Goal: Task Accomplishment & Management: Manage account settings

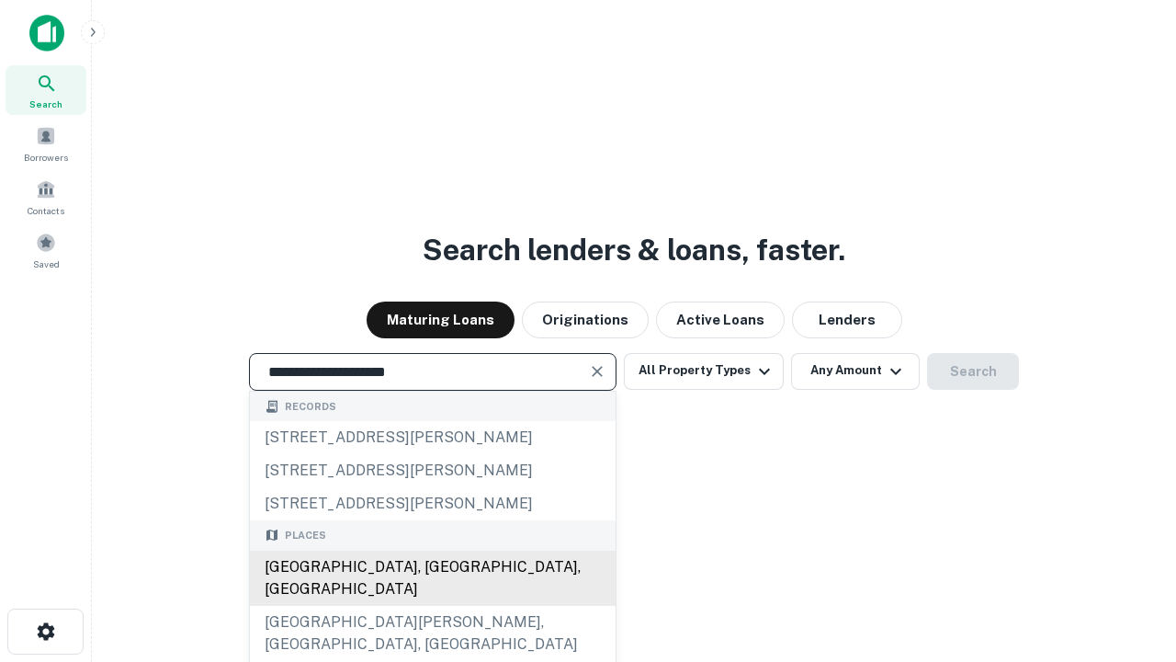
click at [432, 606] on div "[GEOGRAPHIC_DATA], [GEOGRAPHIC_DATA], [GEOGRAPHIC_DATA]" at bounding box center [433, 577] width 366 height 55
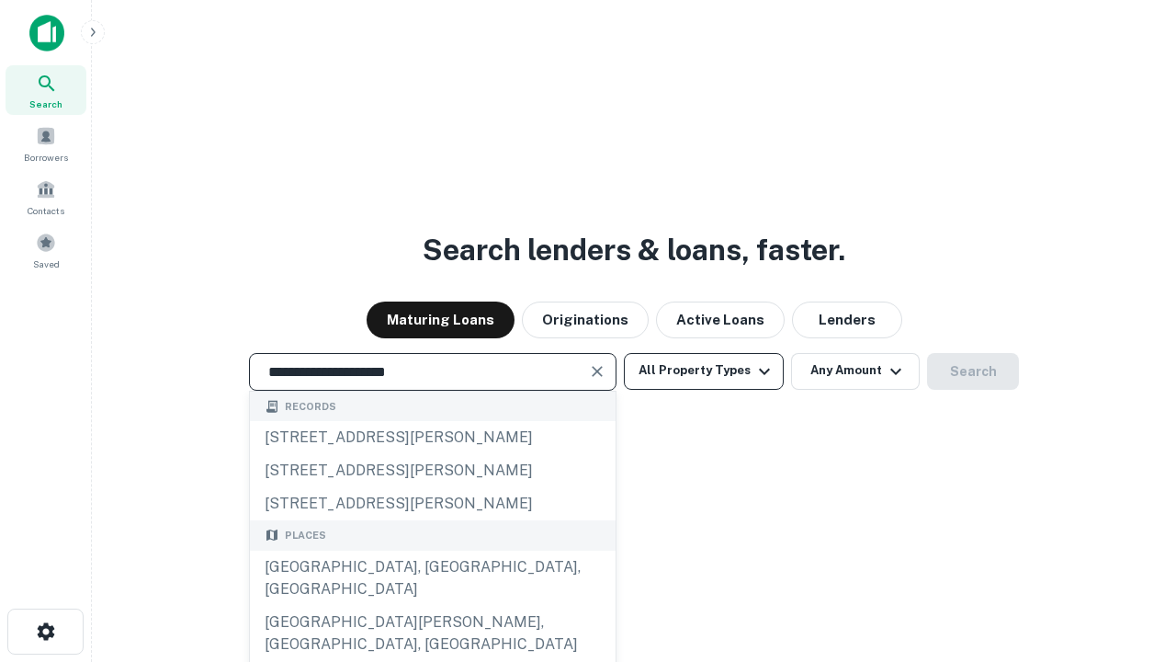
click at [704, 370] on button "All Property Types" at bounding box center [704, 371] width 160 height 37
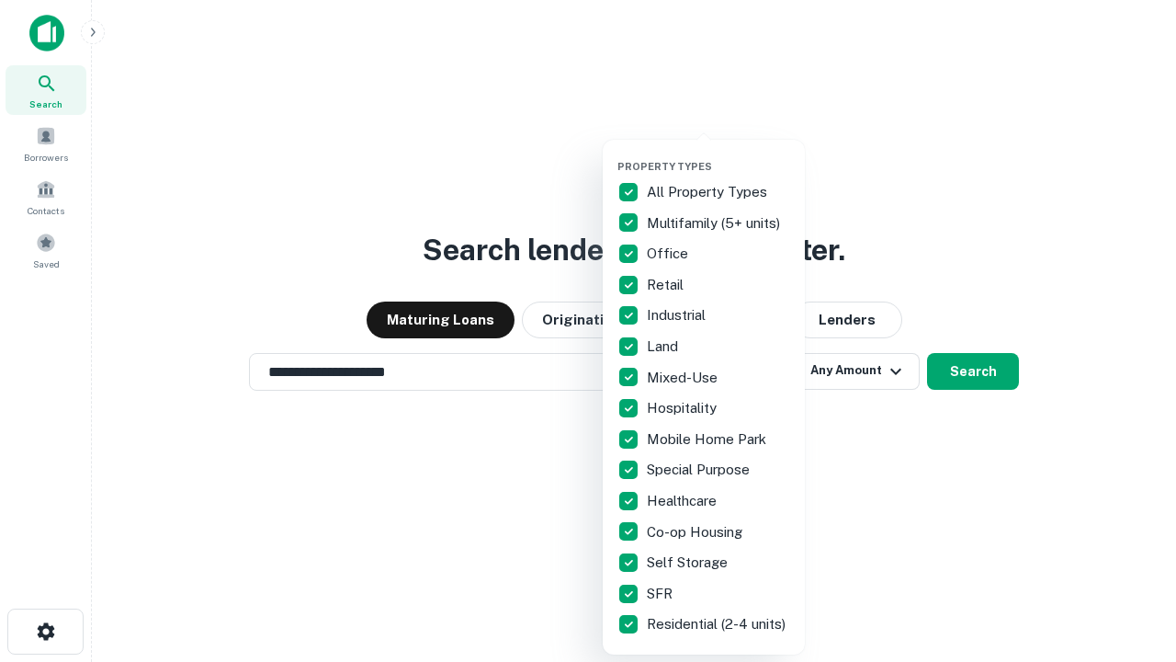
type input "**********"
click at [719, 154] on button "button" at bounding box center [719, 154] width 202 height 1
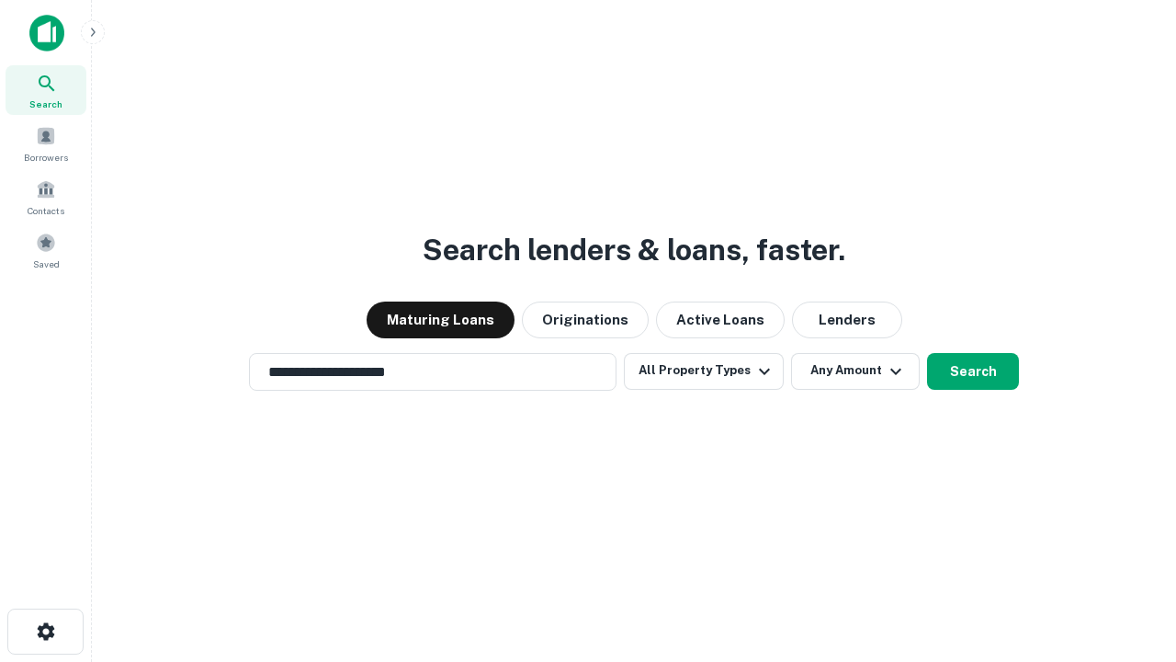
scroll to position [28, 0]
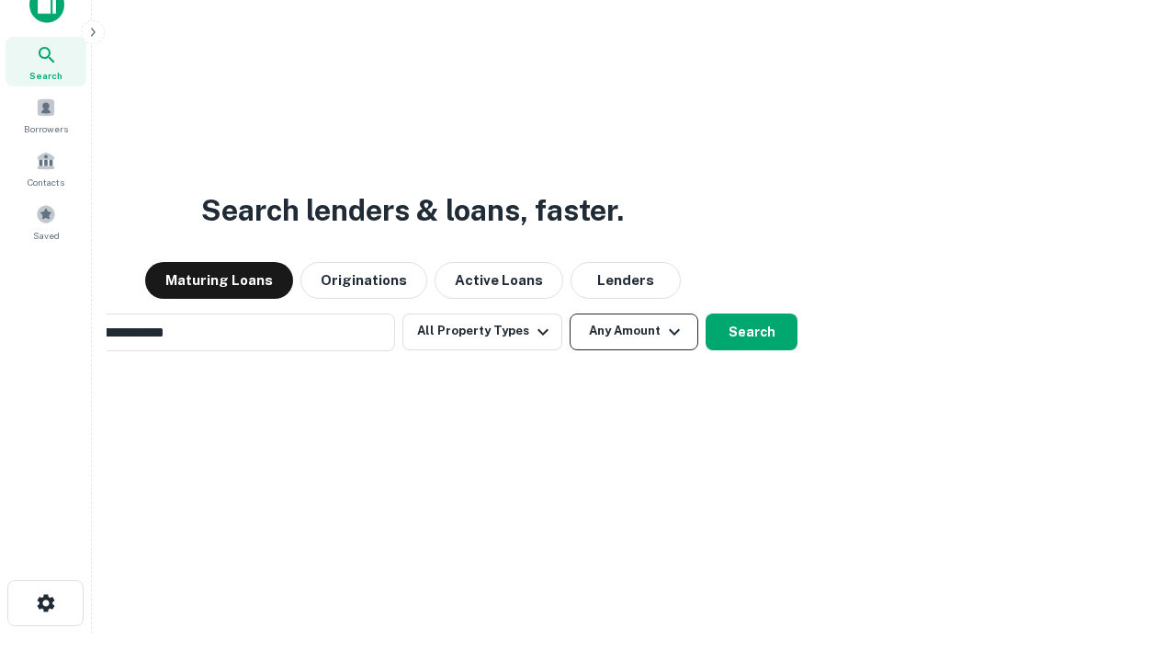
click at [570, 313] on button "Any Amount" at bounding box center [634, 331] width 129 height 37
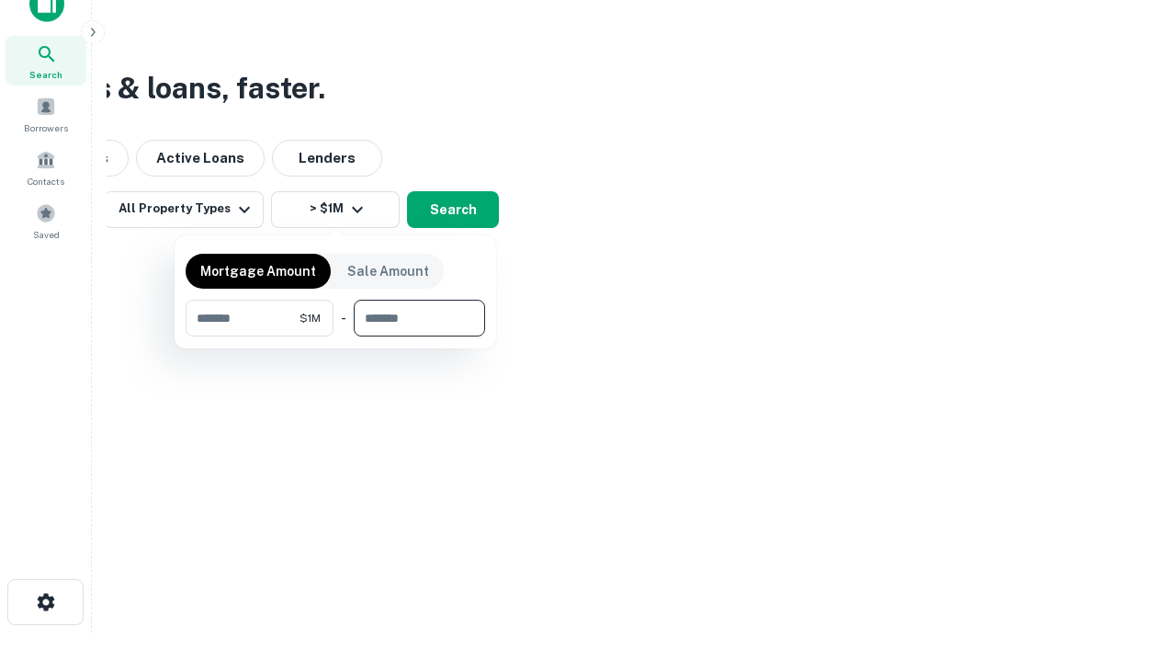
type input "*******"
click at [335, 336] on button "button" at bounding box center [336, 336] width 300 height 1
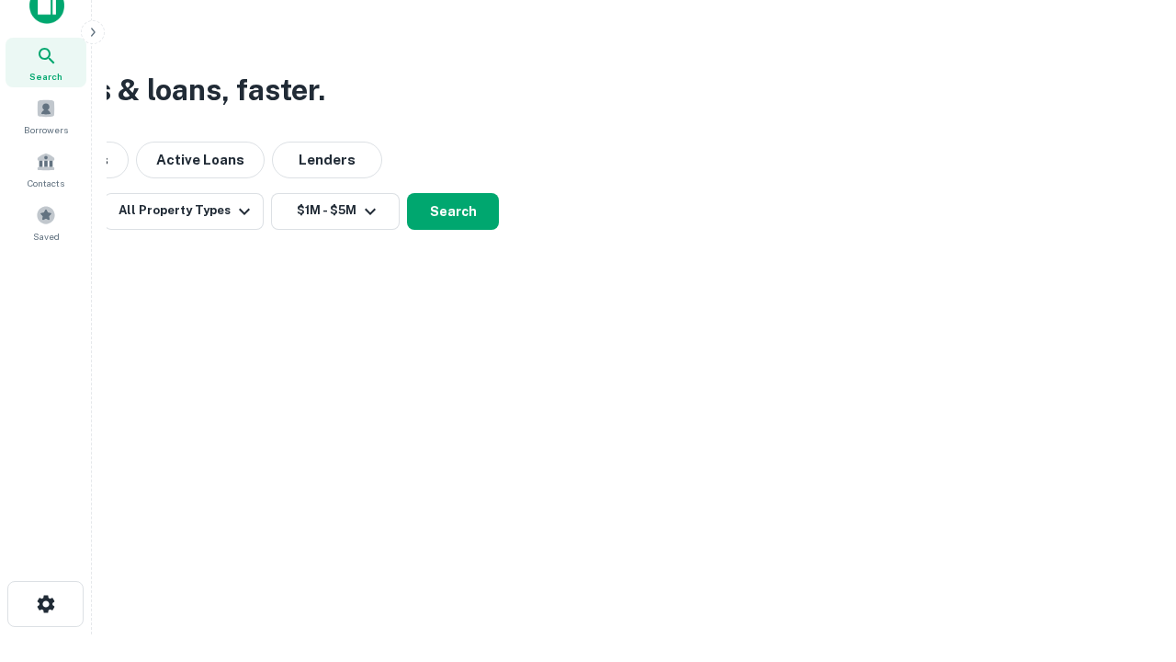
scroll to position [11, 339]
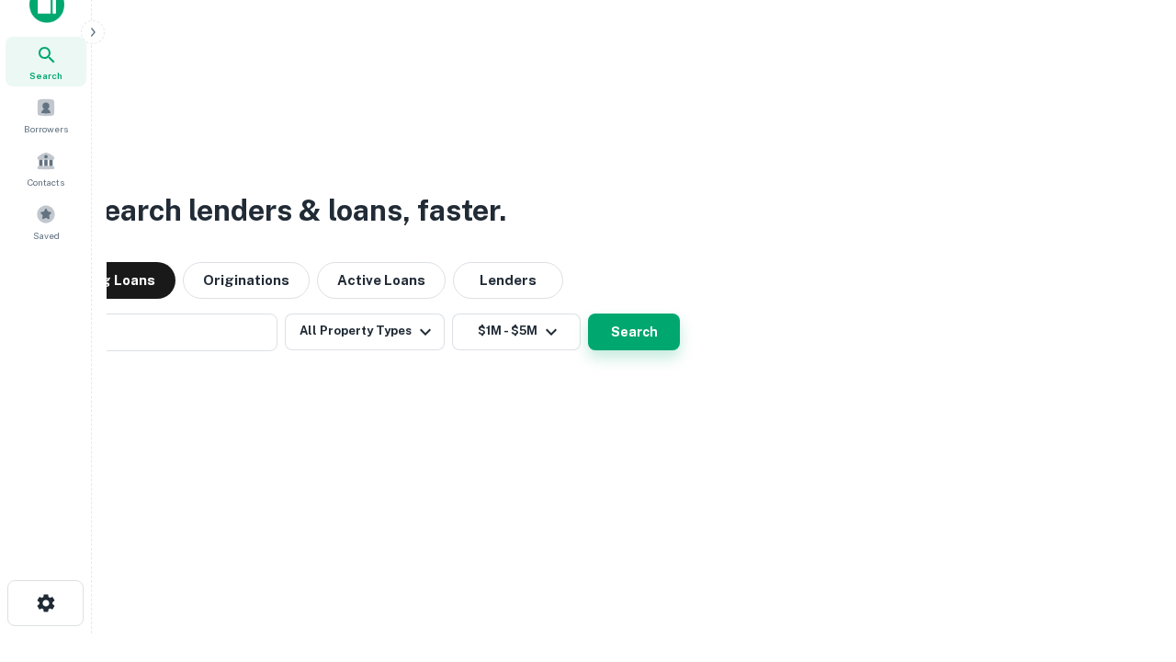
click at [588, 313] on button "Search" at bounding box center [634, 331] width 92 height 37
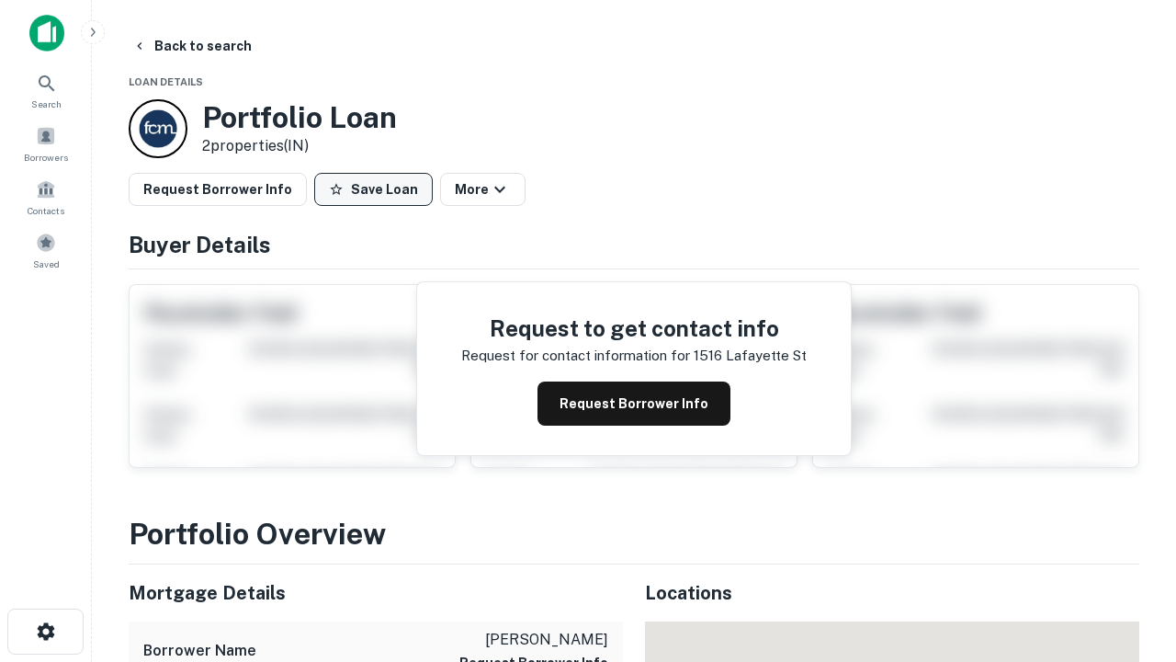
click at [373, 189] on button "Save Loan" at bounding box center [373, 189] width 119 height 33
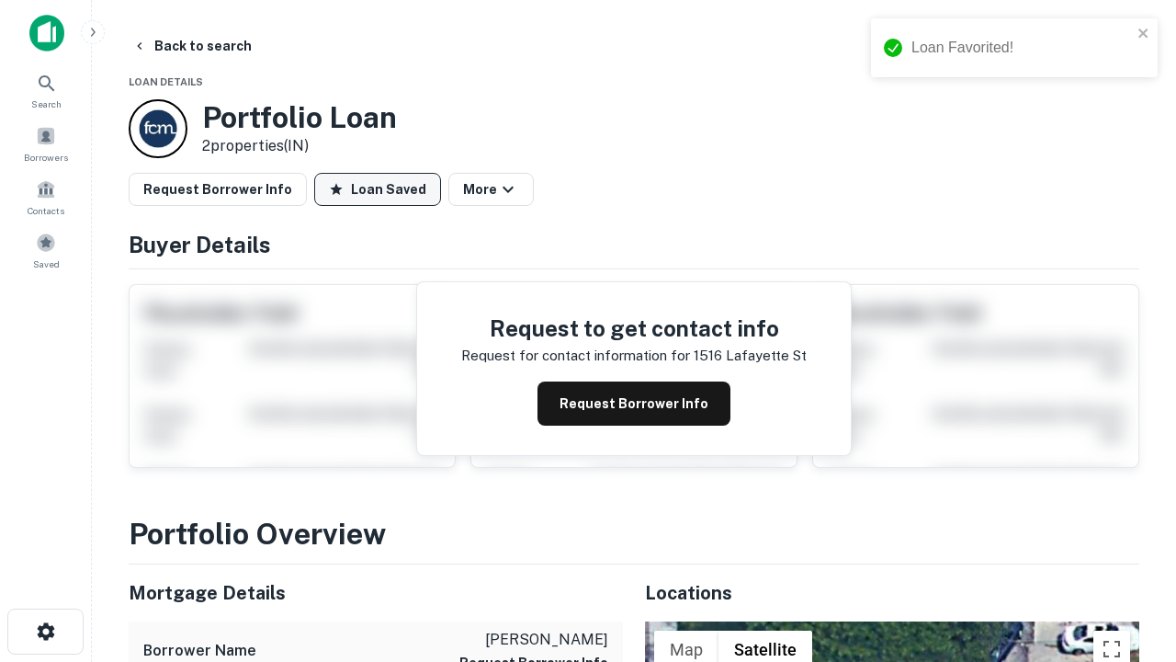
click at [378, 189] on button "Loan Saved" at bounding box center [377, 189] width 127 height 33
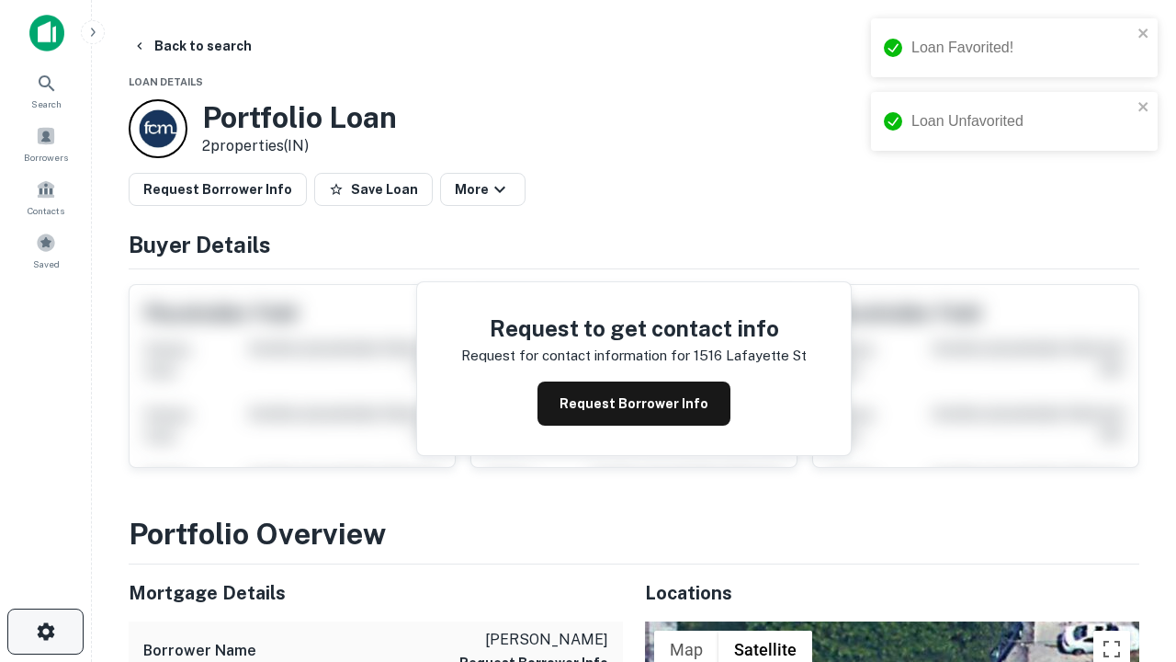
click at [45, 631] on icon "button" at bounding box center [46, 631] width 22 height 22
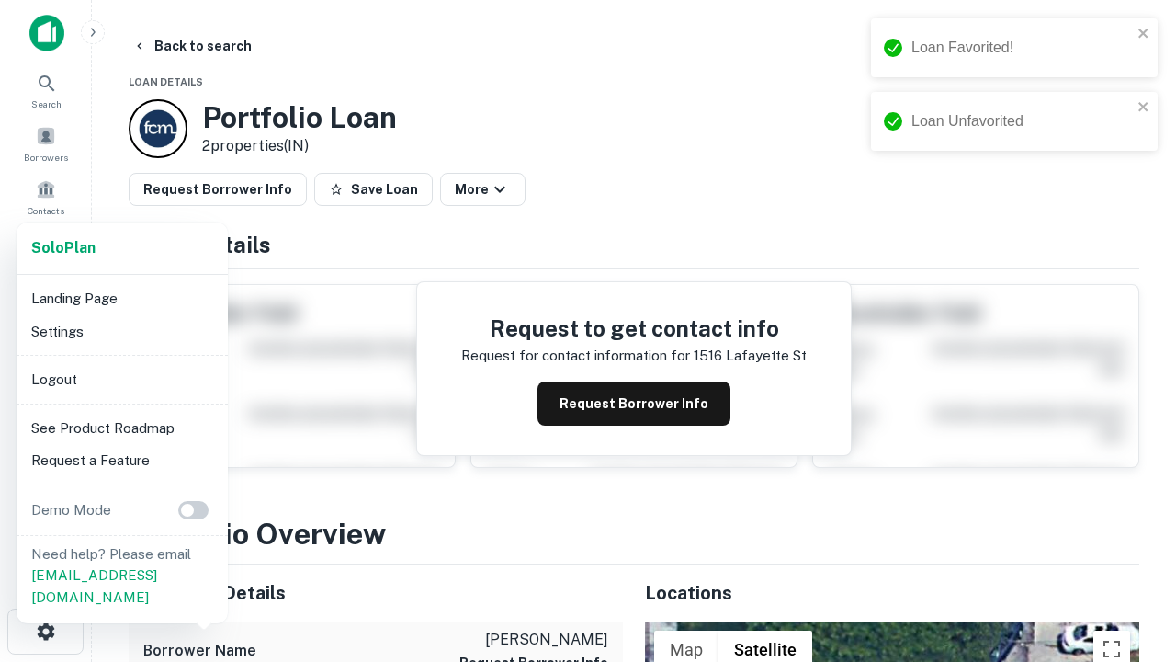
click at [121, 379] on li "Logout" at bounding box center [122, 379] width 197 height 33
